Goal: Transaction & Acquisition: Book appointment/travel/reservation

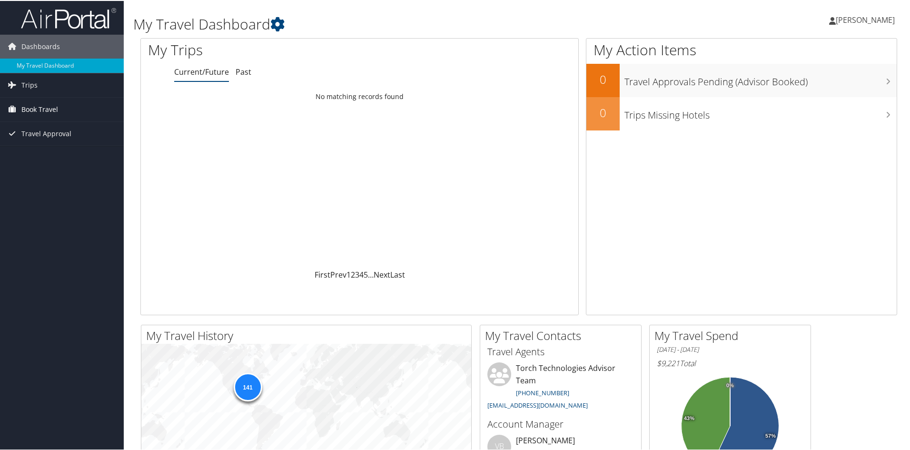
click at [40, 108] on span "Book Travel" at bounding box center [39, 109] width 37 height 24
click at [51, 154] on link "Book/Manage Online Trips" at bounding box center [62, 156] width 124 height 14
